Goal: Task Accomplishment & Management: Use online tool/utility

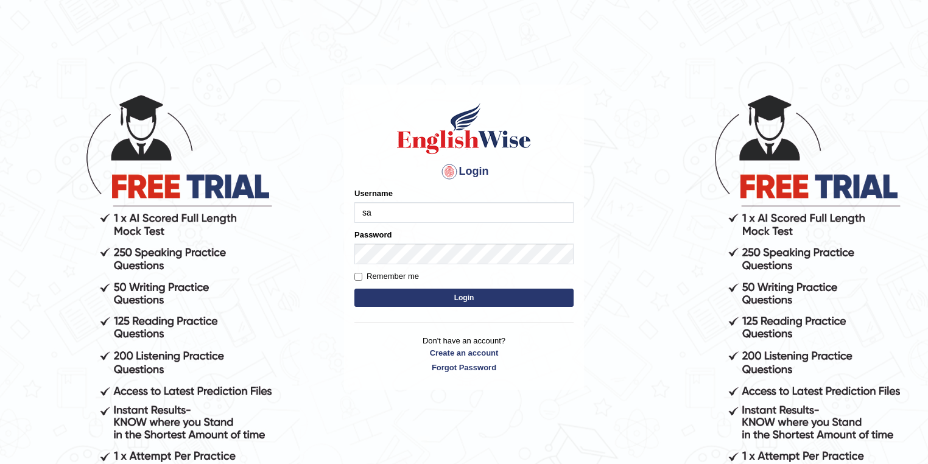
type input "samjoon"
click at [460, 298] on button "Login" at bounding box center [463, 298] width 219 height 18
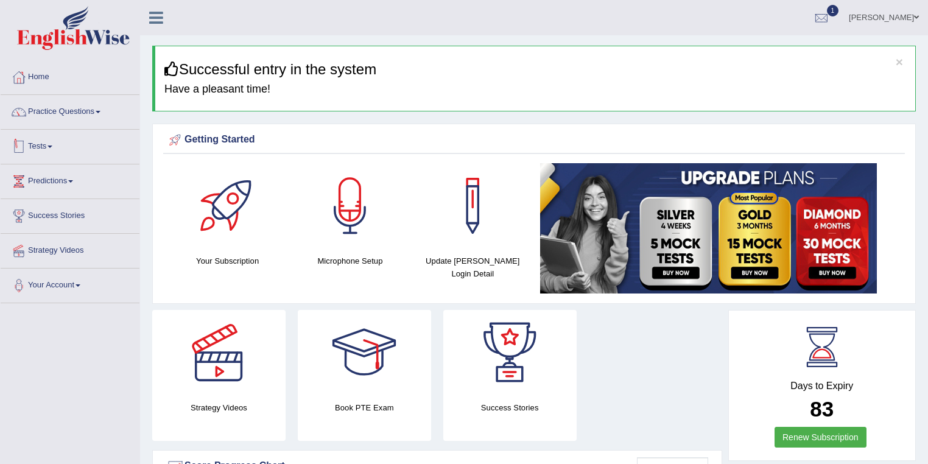
click at [44, 146] on link "Tests" at bounding box center [70, 145] width 139 height 30
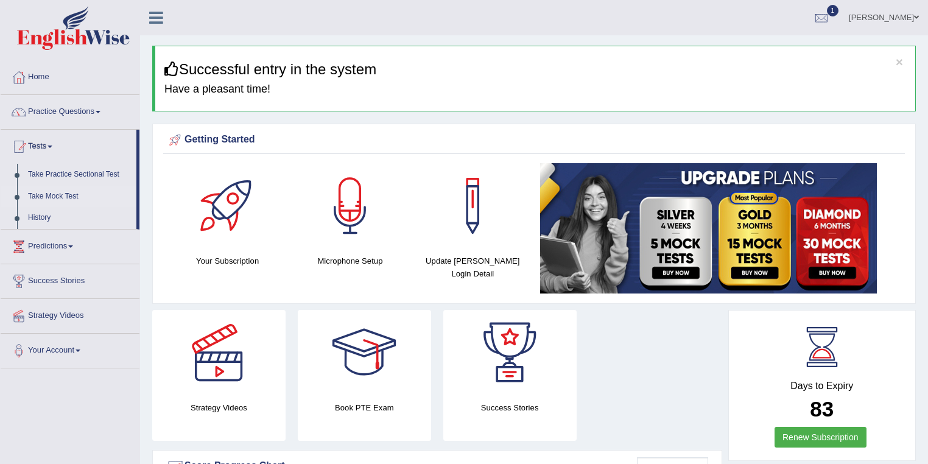
click at [64, 194] on link "Take Mock Test" at bounding box center [80, 197] width 114 height 22
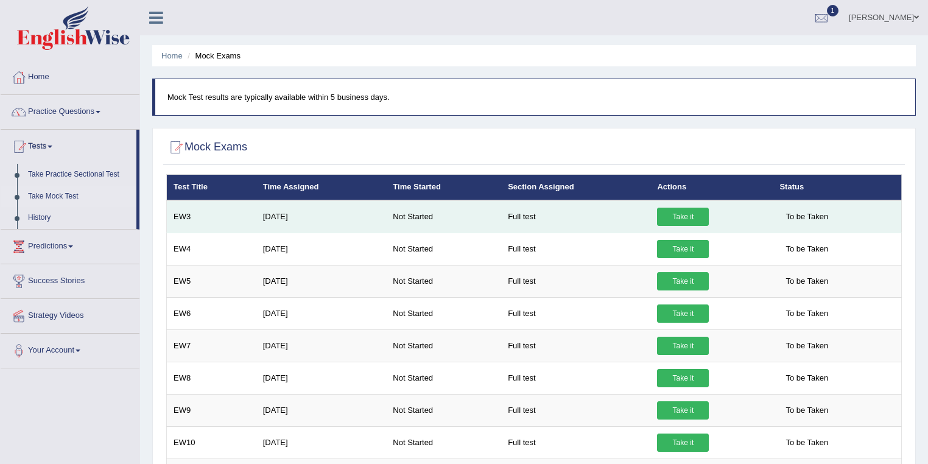
click at [687, 214] on link "Take it" at bounding box center [683, 217] width 52 height 18
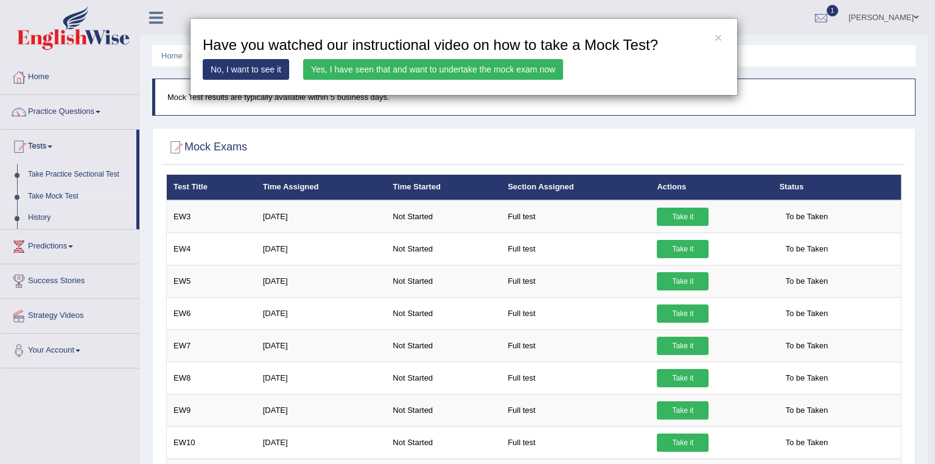
click at [355, 71] on link "Yes, I have seen that and want to undertake the mock exam now" at bounding box center [433, 69] width 260 height 21
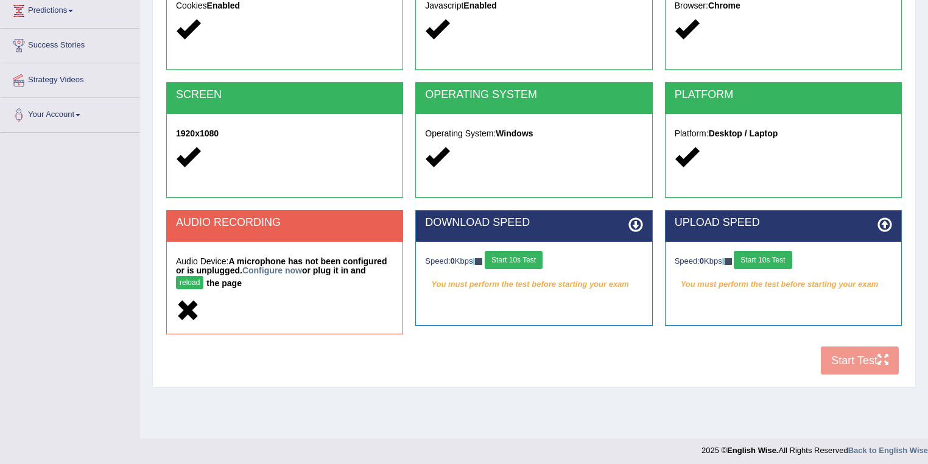
scroll to position [175, 0]
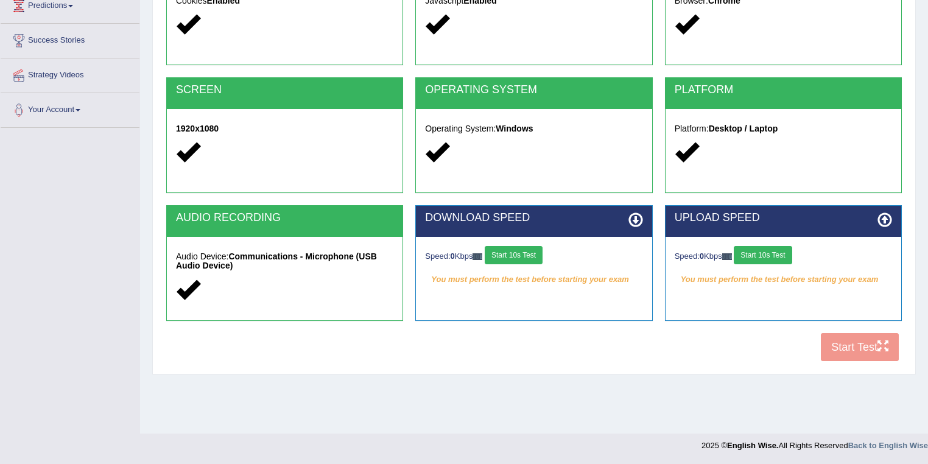
click at [519, 257] on button "Start 10s Test" at bounding box center [514, 255] width 58 height 18
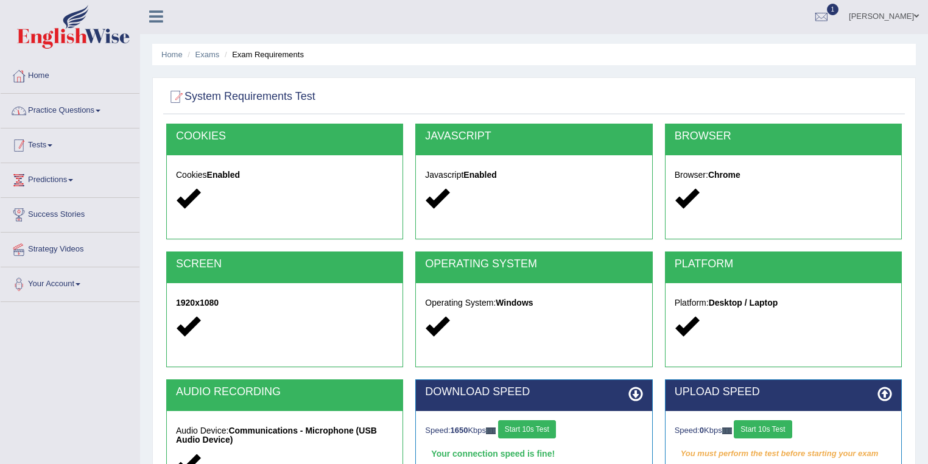
scroll to position [0, 0]
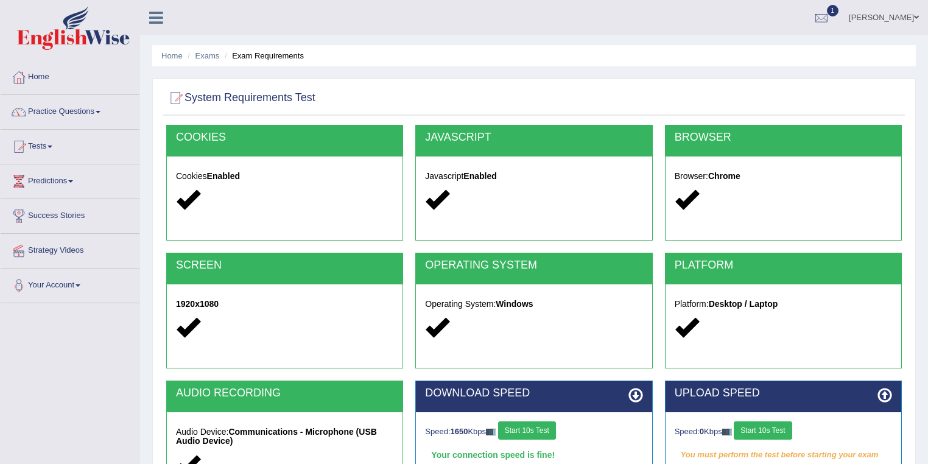
click at [58, 86] on link "Home" at bounding box center [70, 75] width 139 height 30
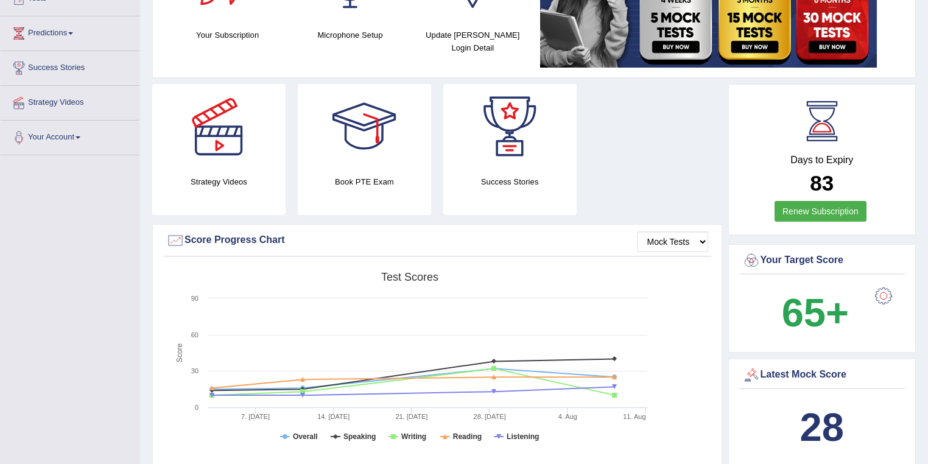
scroll to position [15, 0]
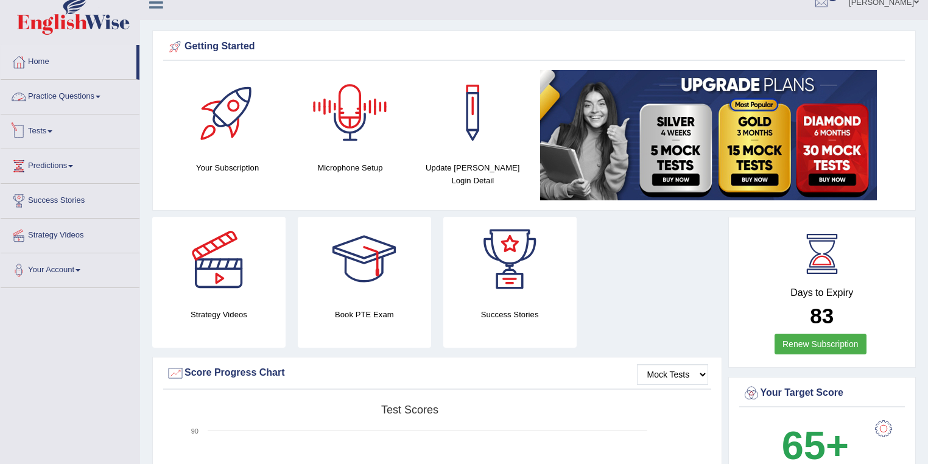
click at [57, 125] on link "Tests" at bounding box center [70, 129] width 139 height 30
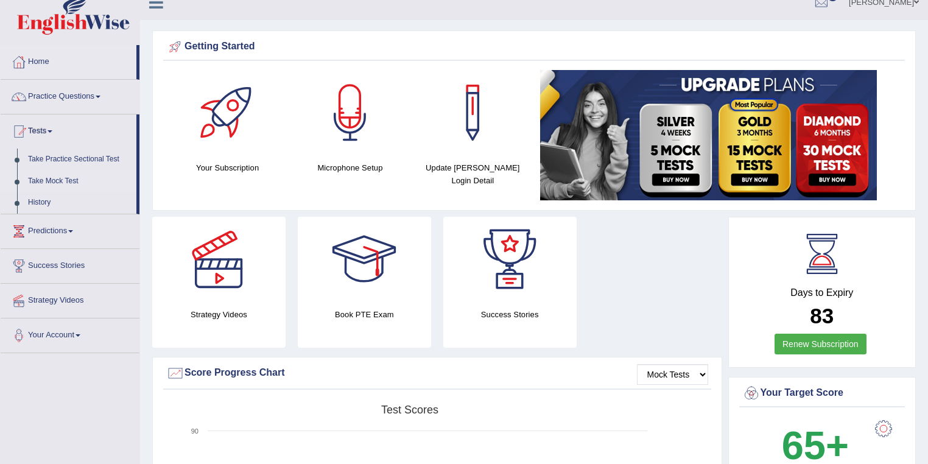
click at [71, 180] on link "Take Mock Test" at bounding box center [80, 181] width 114 height 22
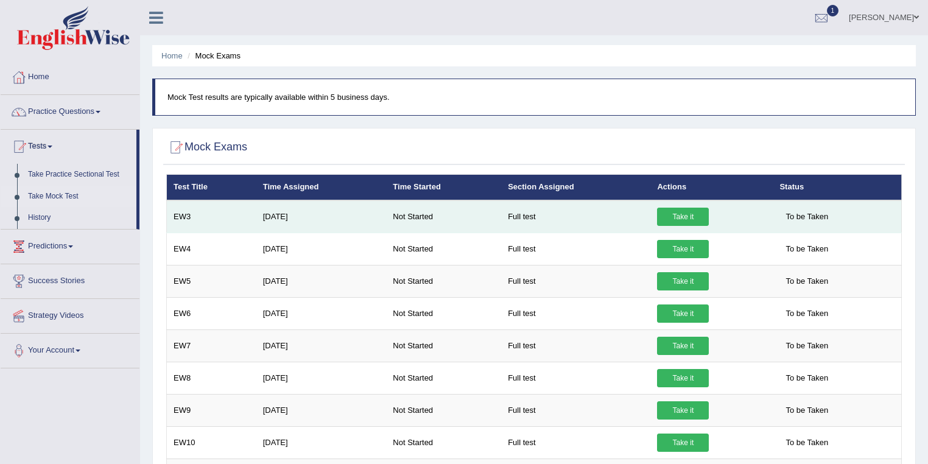
click at [684, 217] on link "Take it" at bounding box center [683, 217] width 52 height 18
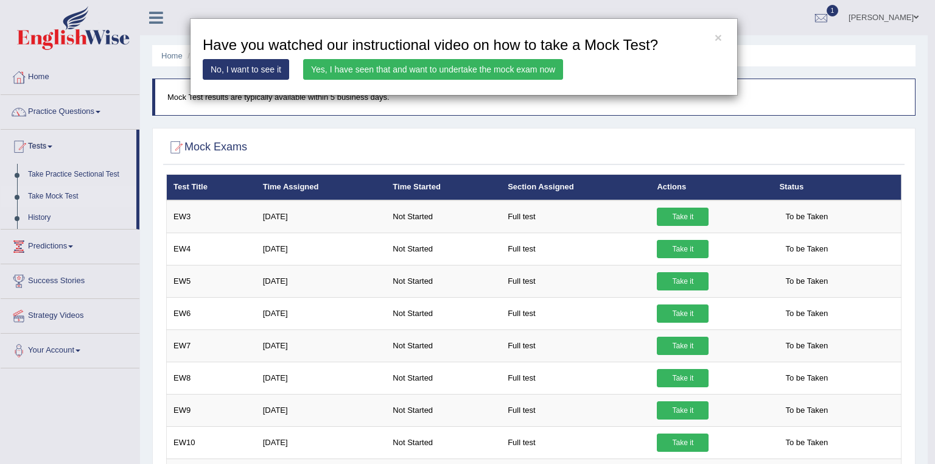
click at [479, 73] on link "Yes, I have seen that and want to undertake the mock exam now" at bounding box center [433, 69] width 260 height 21
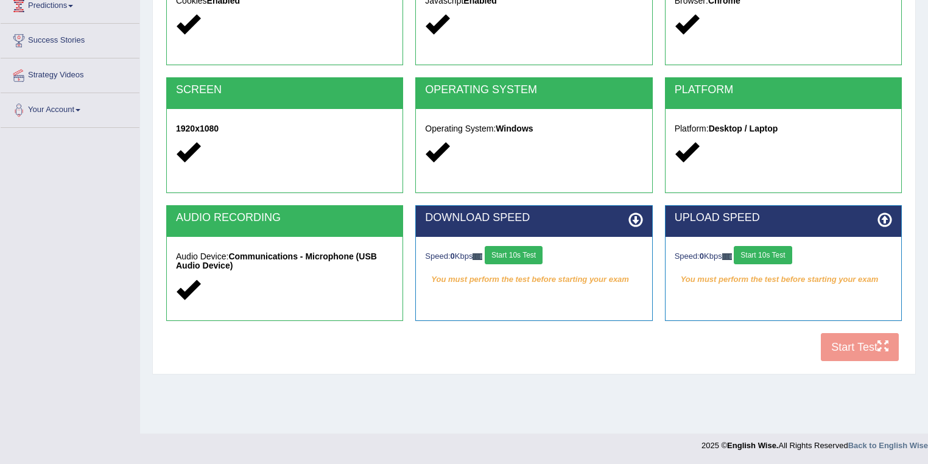
click at [528, 251] on button "Start 10s Test" at bounding box center [514, 255] width 58 height 18
click at [783, 261] on button "Start 10s Test" at bounding box center [763, 255] width 58 height 18
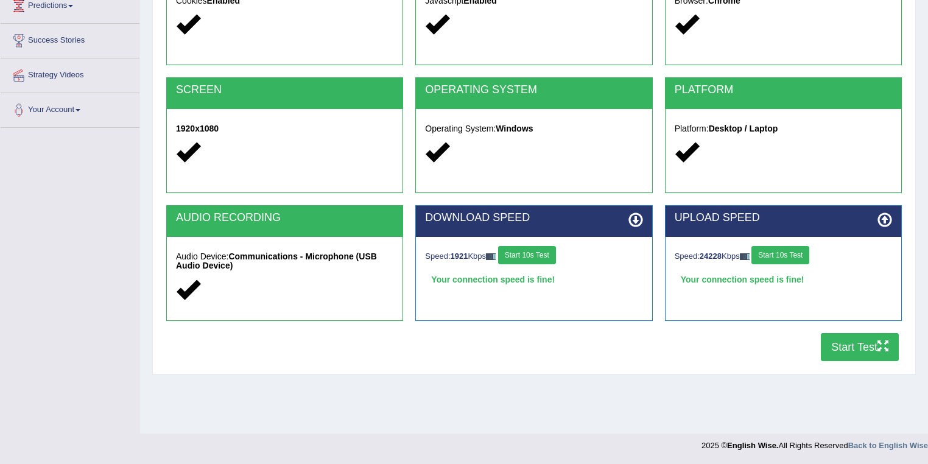
click at [857, 348] on button "Start Test" at bounding box center [860, 347] width 78 height 28
